Goal: Find contact information

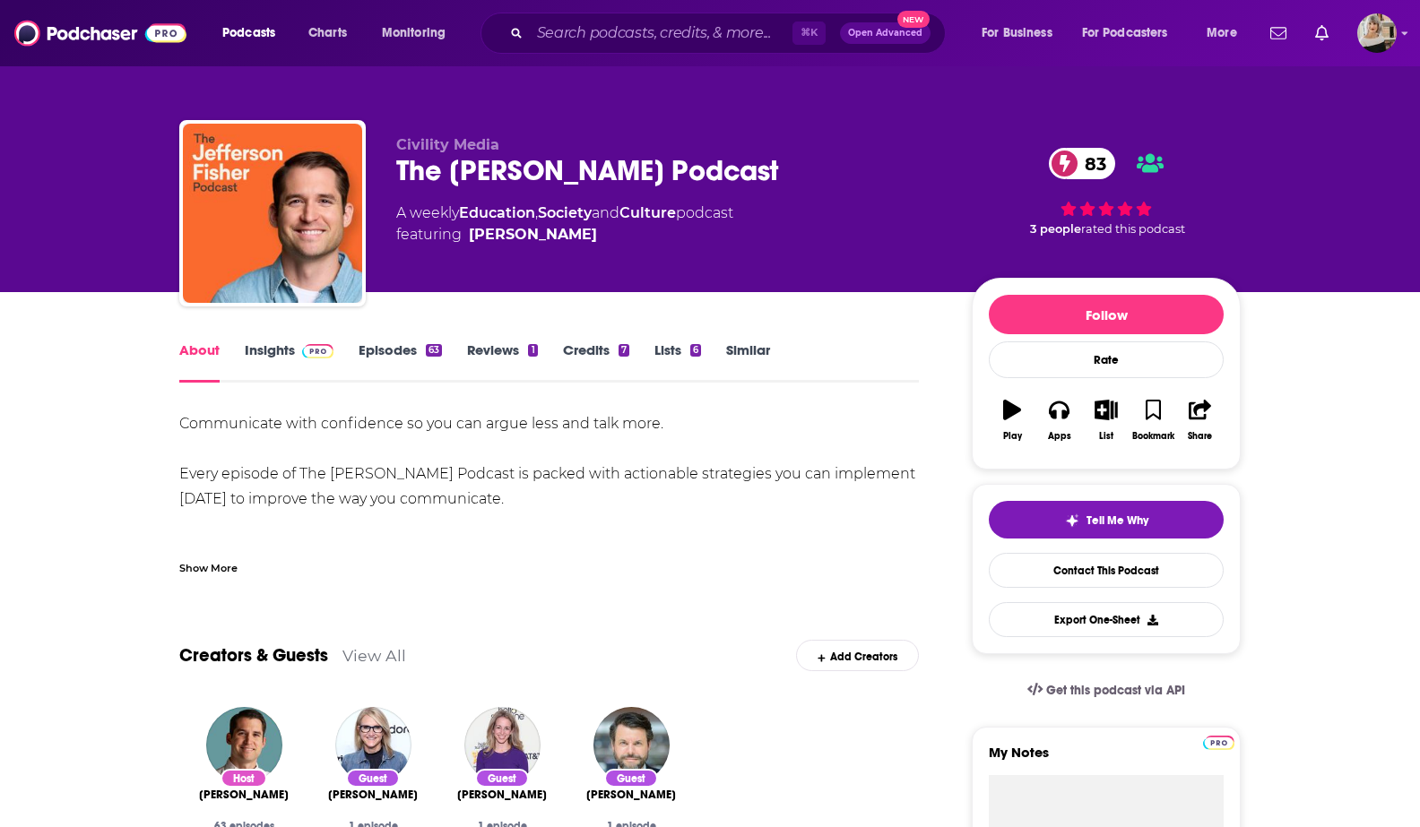
click at [276, 351] on link "Insights" at bounding box center [289, 361] width 89 height 41
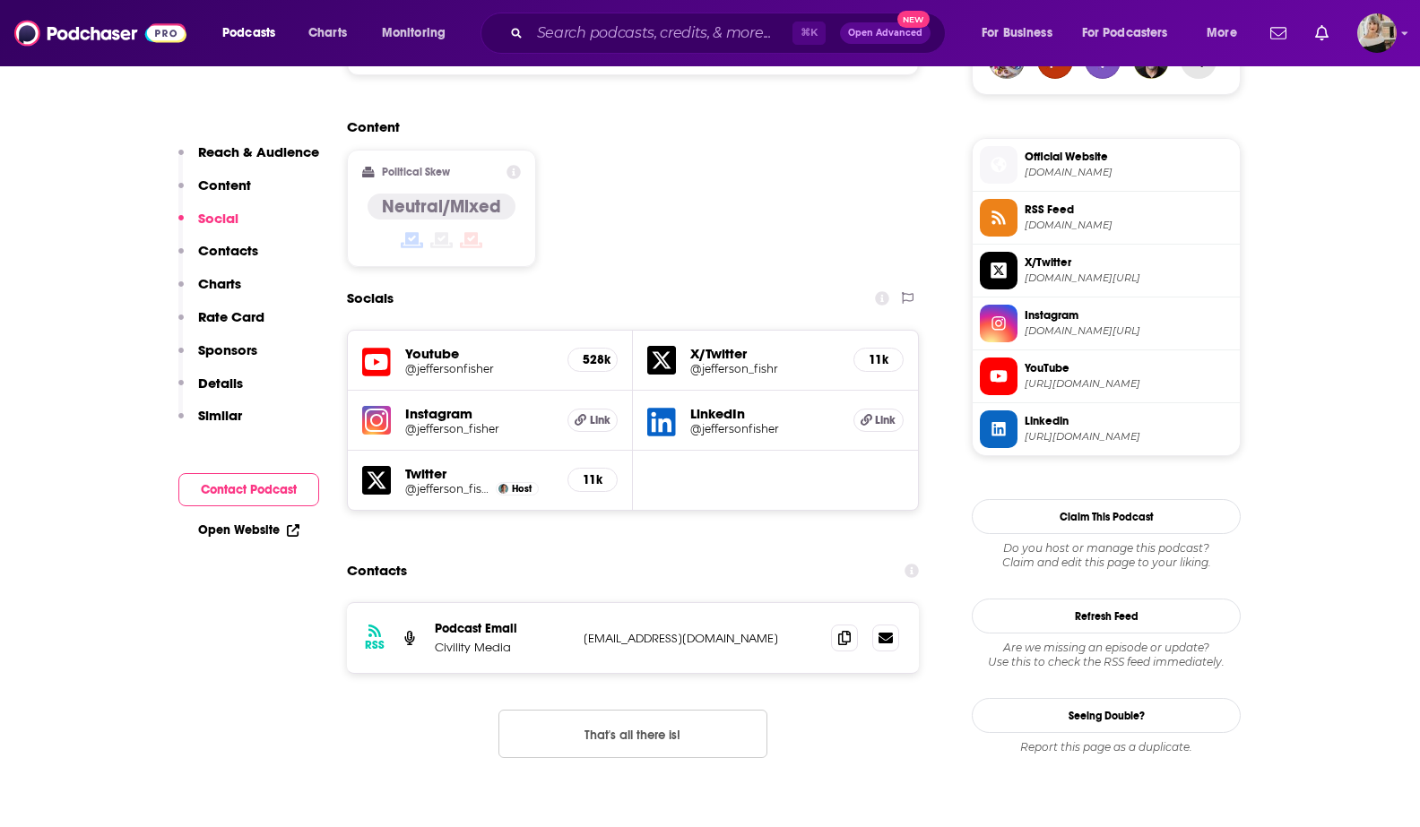
scroll to position [1395, 0]
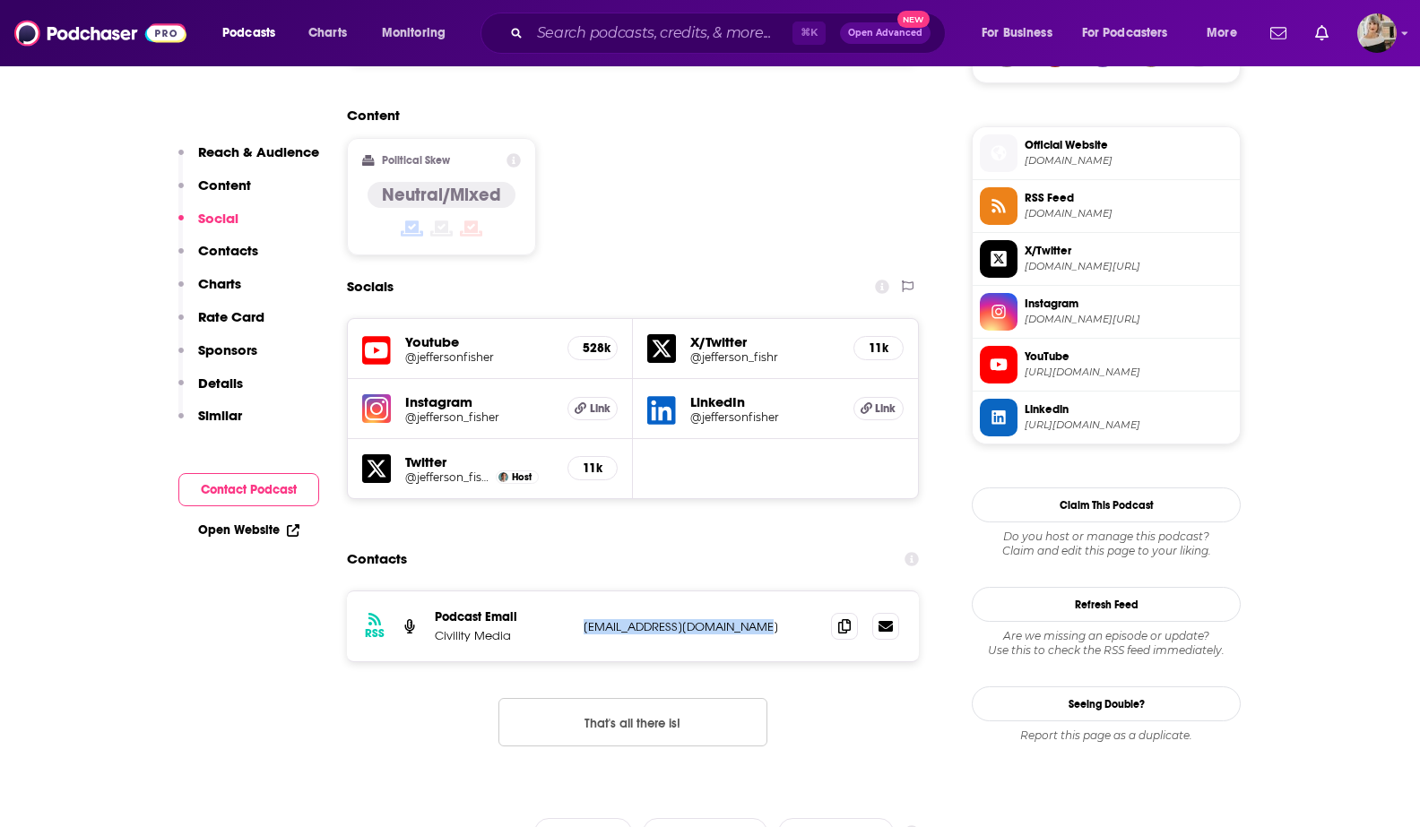
drag, startPoint x: 746, startPoint y: 541, endPoint x: 580, endPoint y: 541, distance: 165.8
click at [580, 592] on div "RSS Podcast Email Civility Media contact@jeffersonfisher.com contact@jeffersonf…" at bounding box center [633, 627] width 572 height 70
copy p "contact@jeffersonfisher.com"
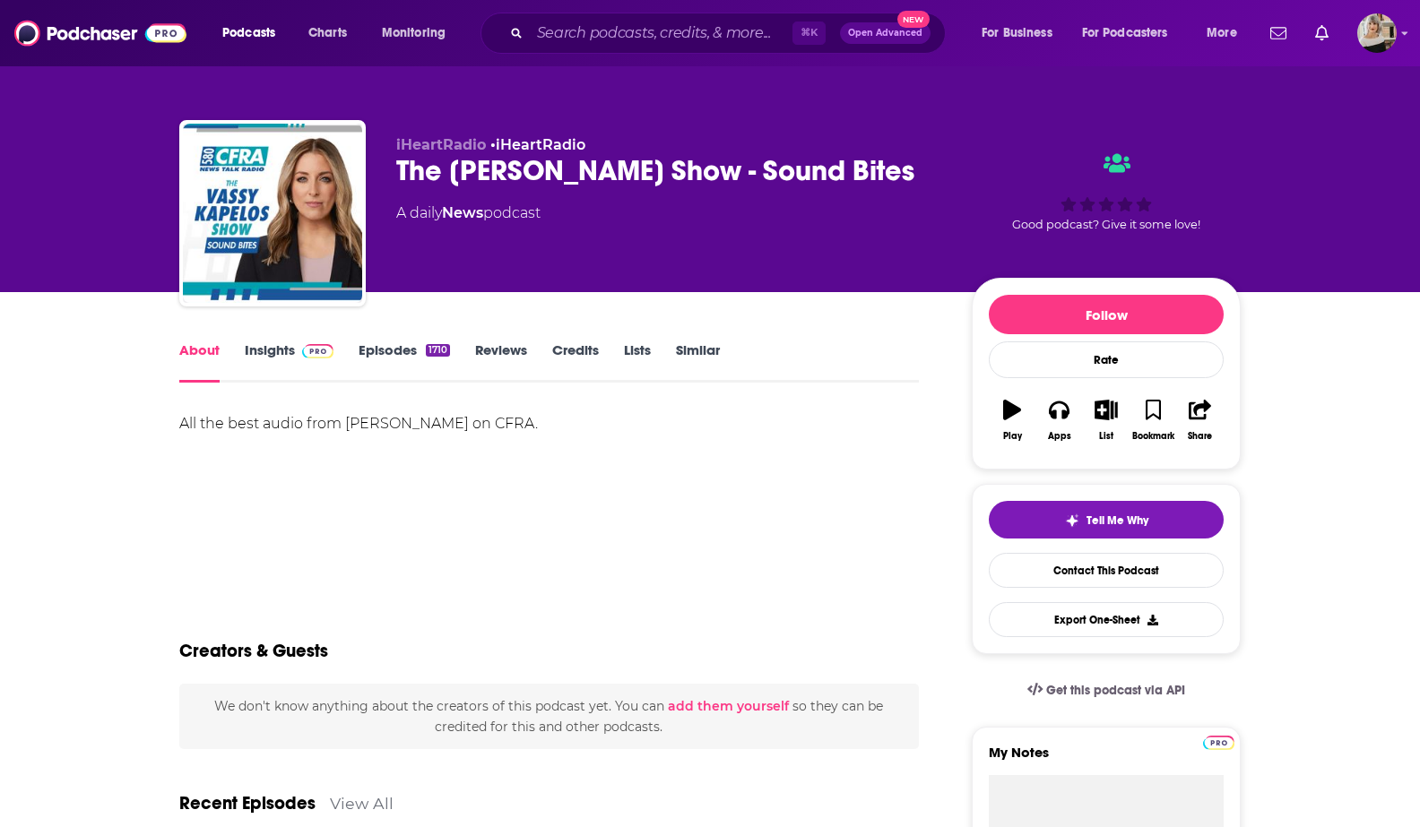
click at [263, 350] on link "Insights" at bounding box center [289, 361] width 89 height 41
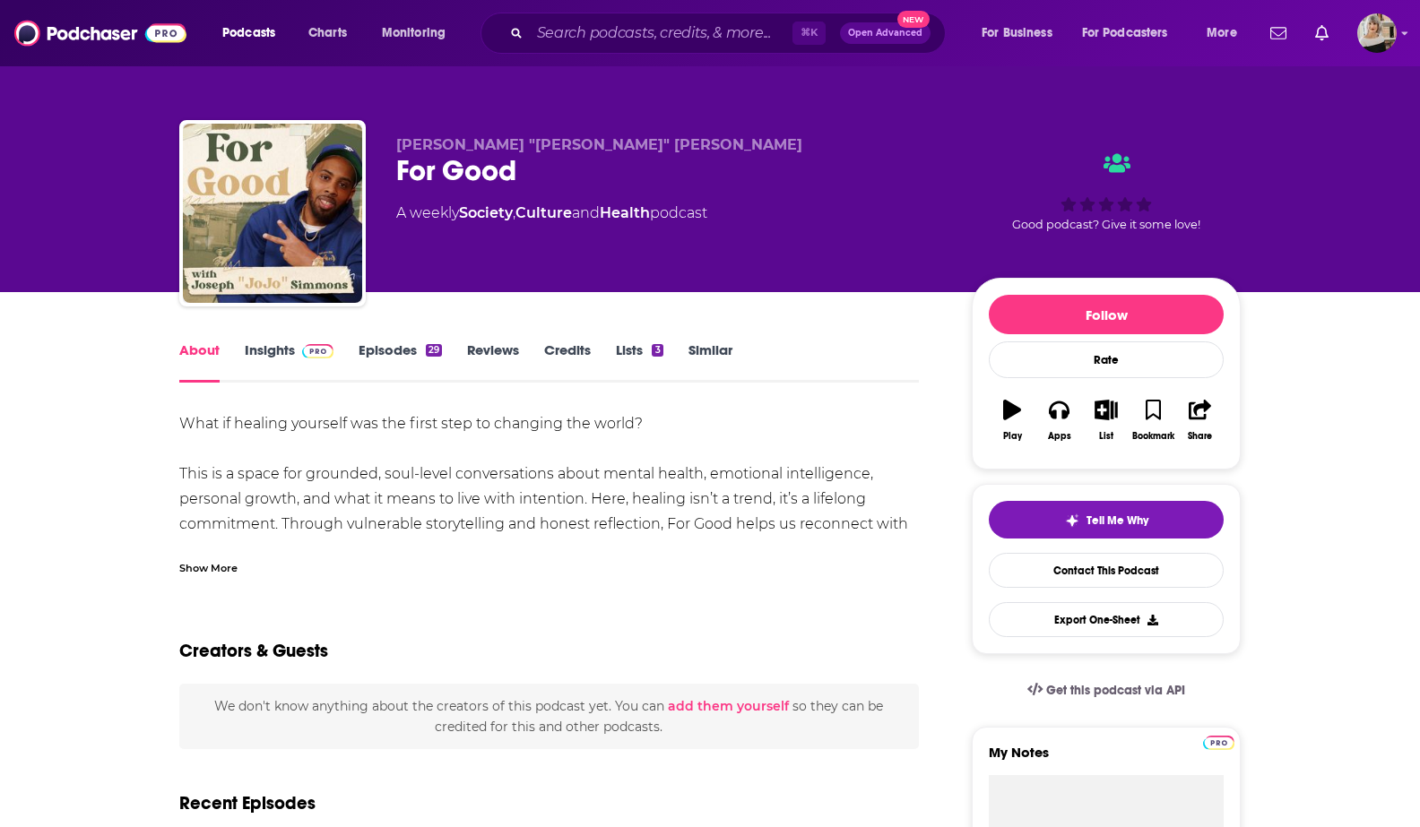
click at [272, 355] on link "Insights" at bounding box center [289, 361] width 89 height 41
